Goal: Task Accomplishment & Management: Manage account settings

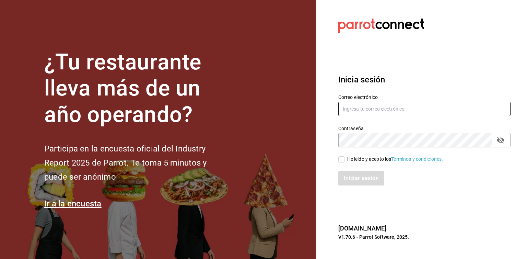
click at [375, 114] on input "text" at bounding box center [424, 109] width 172 height 14
type input "rlozano_21@hotmail.com"
click at [343, 159] on input "He leído y acepto los Términos y condiciones." at bounding box center [341, 159] width 6 height 6
checkbox input "true"
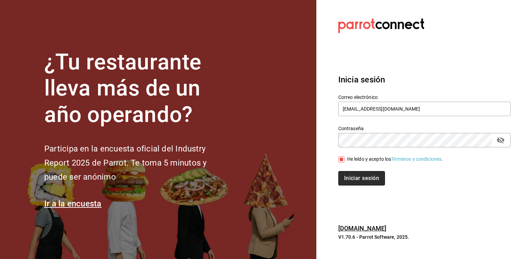
click at [354, 175] on button "Iniciar sesión" at bounding box center [361, 178] width 47 height 14
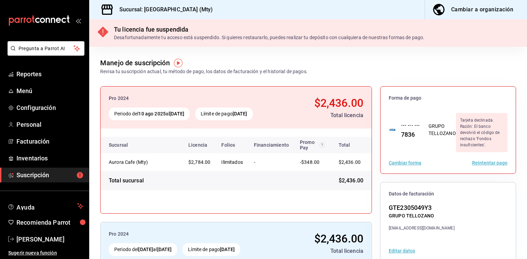
click at [489, 163] on button "Reintentar pago" at bounding box center [489, 162] width 35 height 5
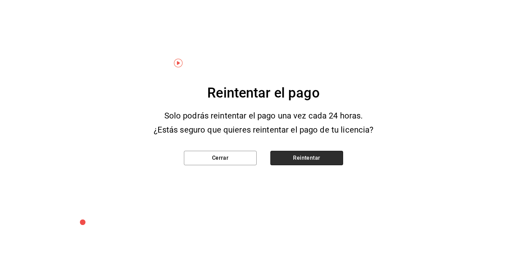
click at [291, 159] on button "Reintentar" at bounding box center [306, 158] width 73 height 14
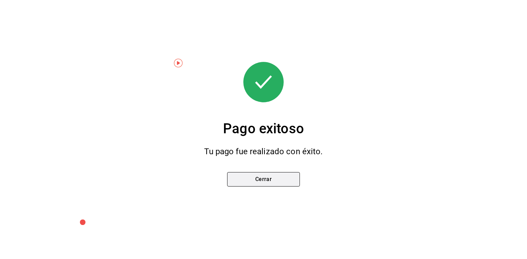
click at [274, 181] on button "Cerrar" at bounding box center [263, 179] width 73 height 14
